Goal: Transaction & Acquisition: Purchase product/service

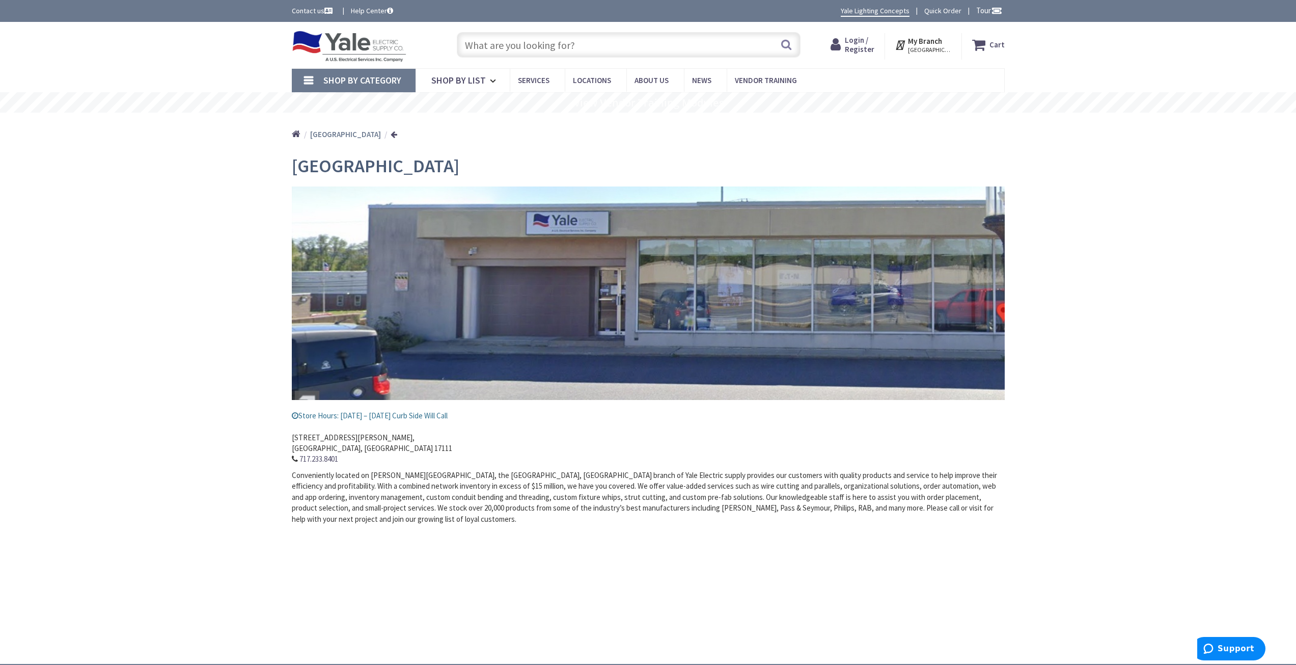
click at [526, 41] on input "text" at bounding box center [629, 44] width 344 height 25
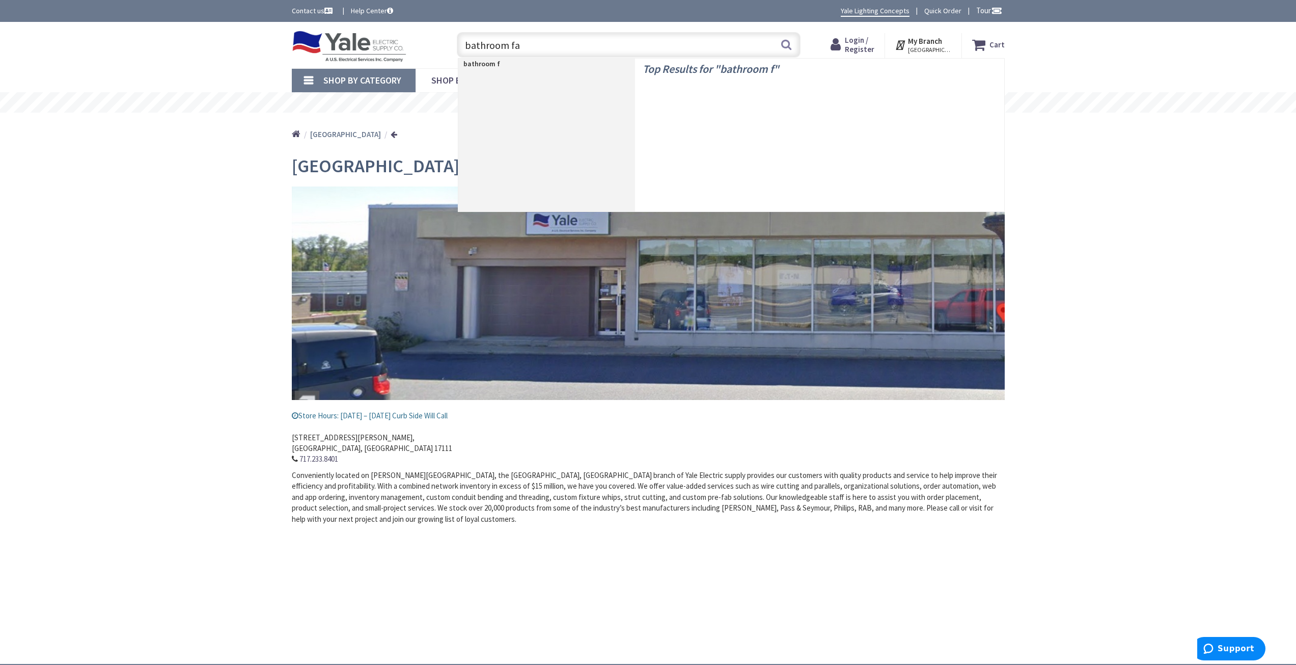
type input "bathroom fan"
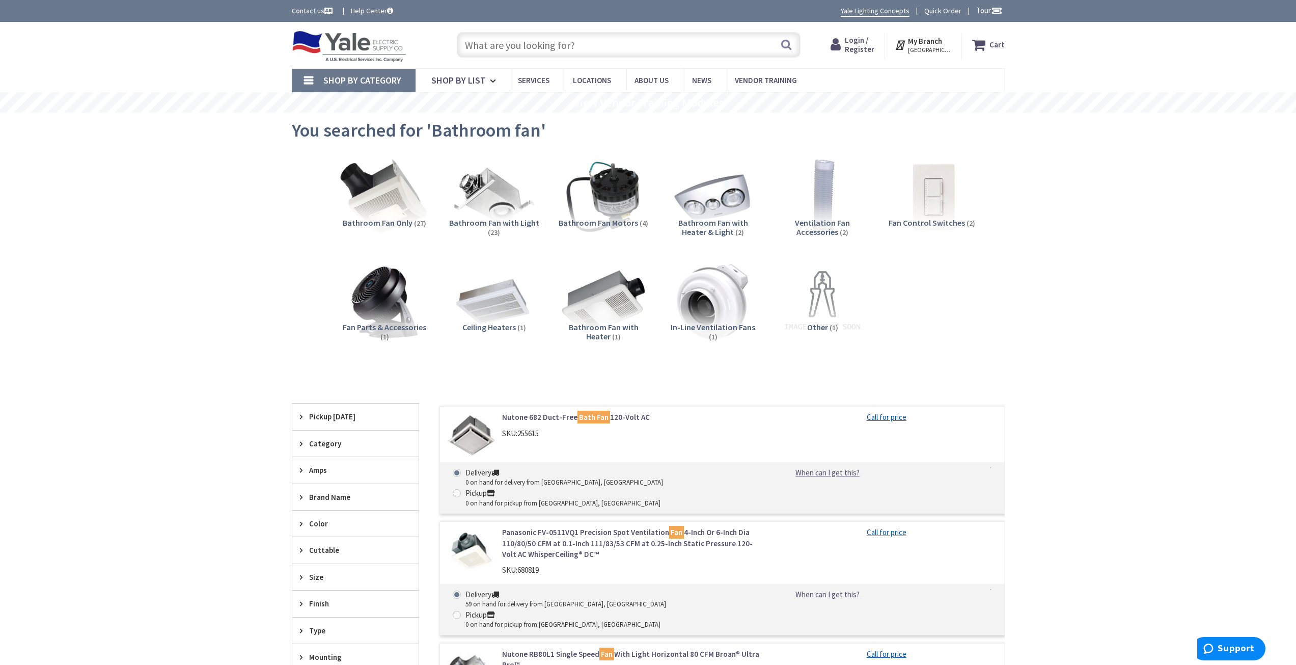
click at [379, 187] on img at bounding box center [384, 197] width 92 height 92
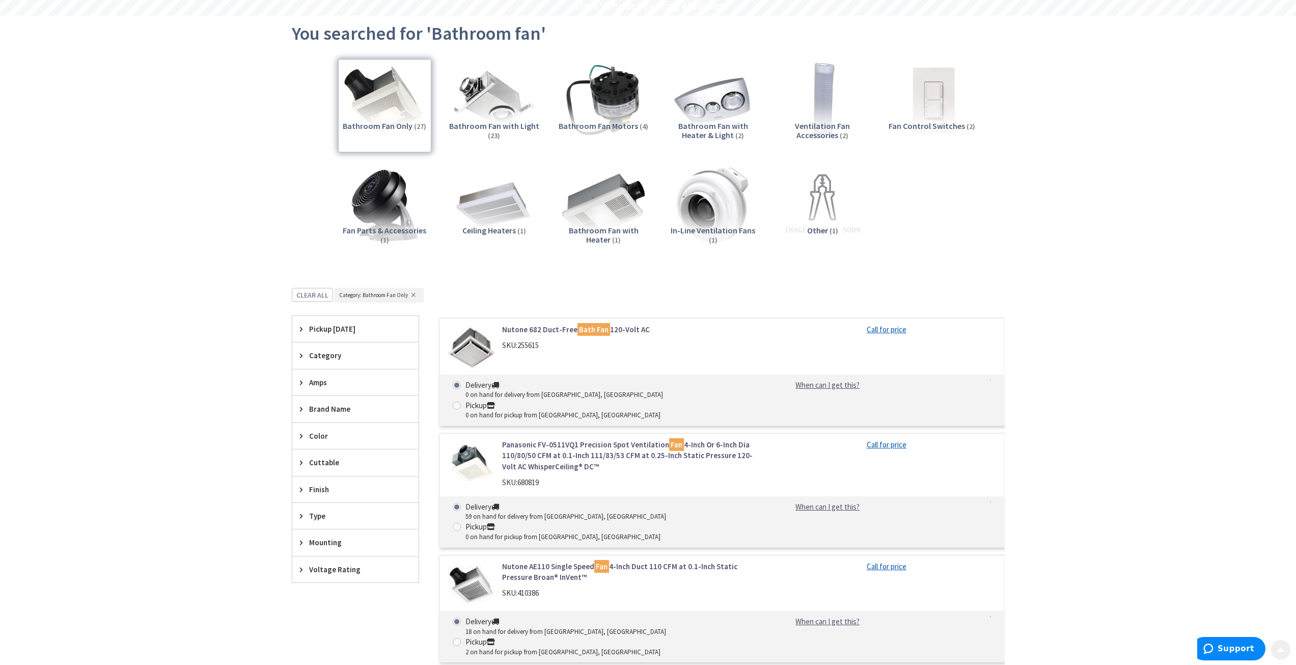
scroll to position [102, 0]
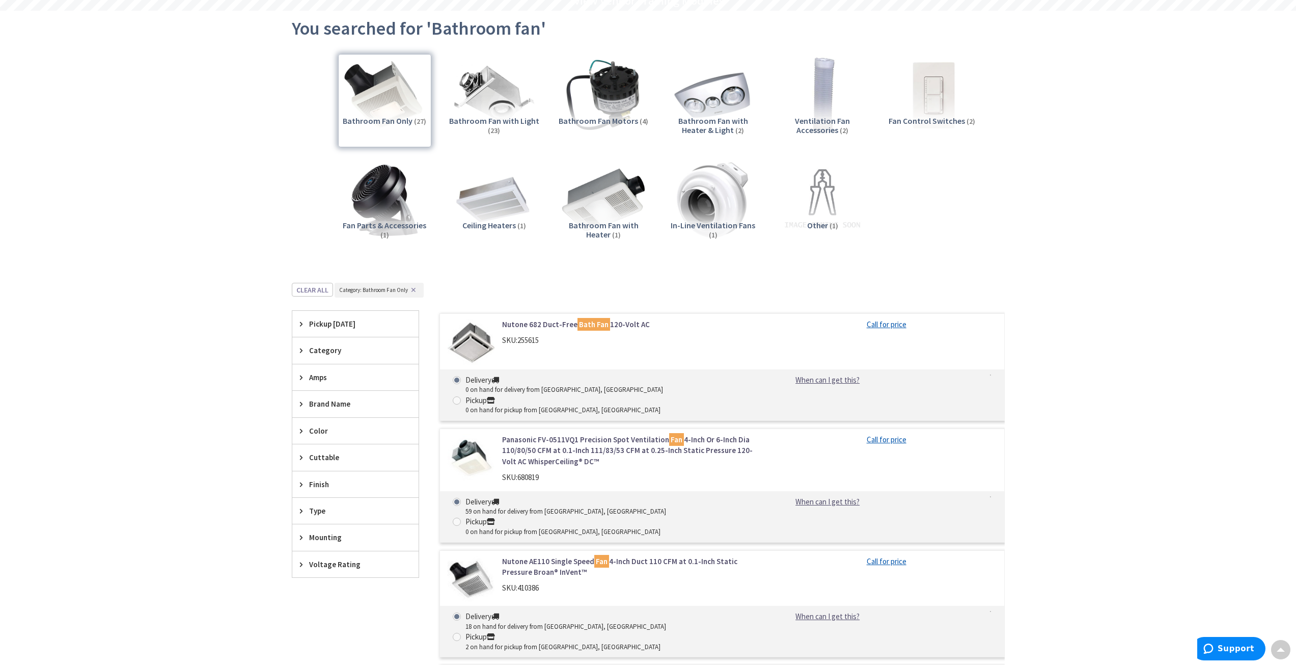
click at [552, 434] on link "Panasonic FV-0511VQ1 Precision Spot Ventilation Fan 4-Inch Or 6-Inch Dia 110/80…" at bounding box center [631, 450] width 259 height 33
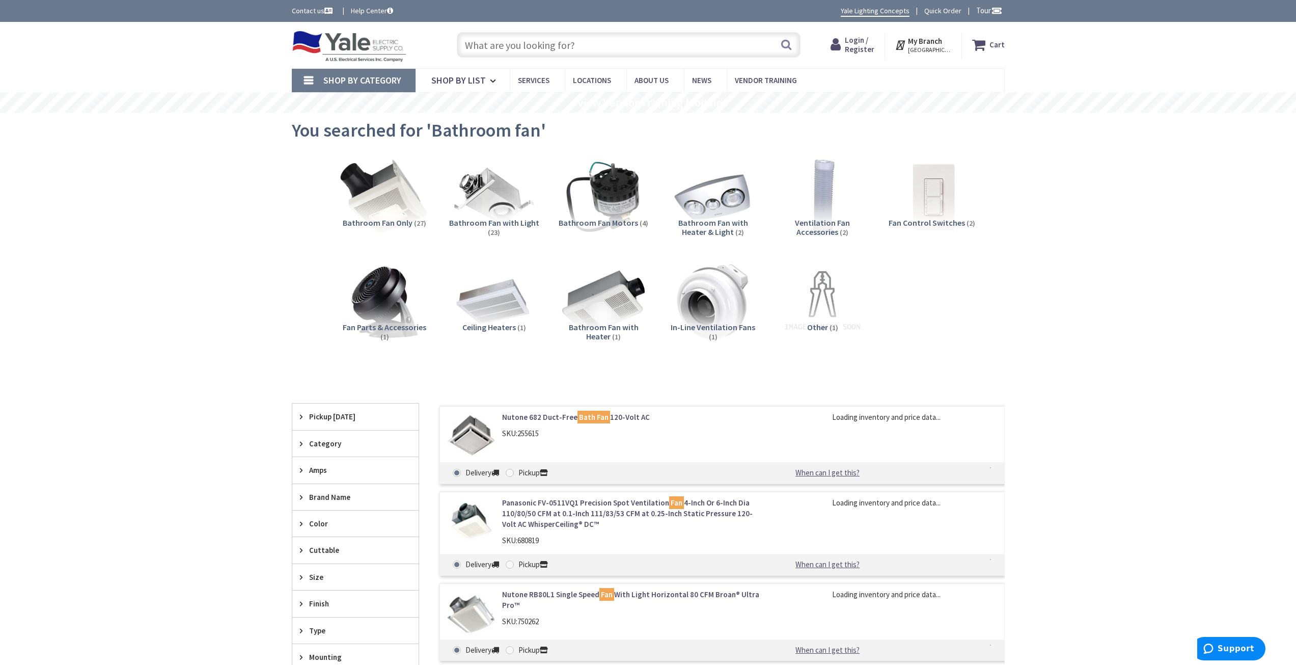
click at [409, 203] on img at bounding box center [384, 197] width 92 height 92
